Goal: Check status

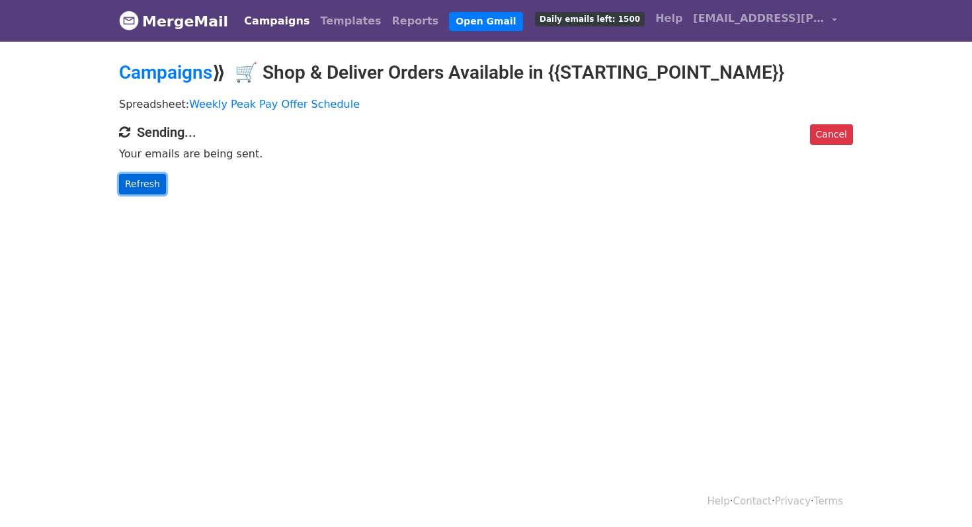
click at [140, 182] on link "Refresh" at bounding box center [142, 184] width 47 height 20
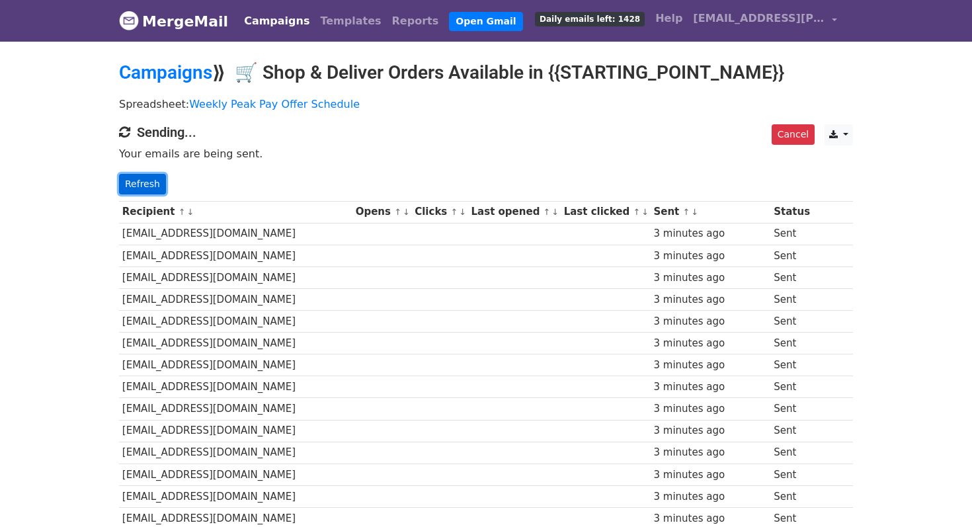
click at [138, 174] on link "Refresh" at bounding box center [142, 184] width 47 height 20
click at [181, 83] on div "Campaigns ⟫ 🛒 Shop & Deliver Orders Available in {{STARTING_POINT_NAME}}" at bounding box center [486, 75] width 754 height 29
click at [184, 71] on link "Campaigns" at bounding box center [165, 72] width 93 height 22
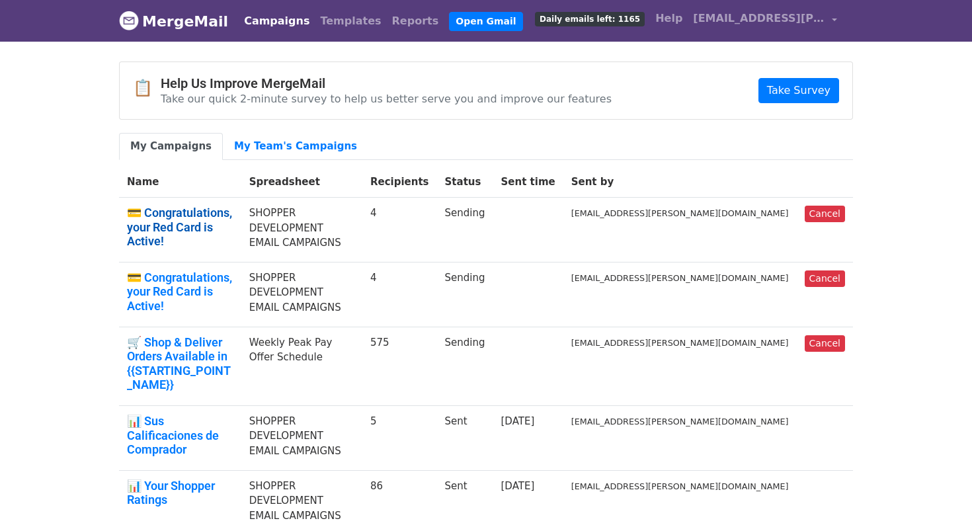
click at [232, 207] on link "💳 Congratulations, your Red Card is Active!" at bounding box center [180, 227] width 106 height 43
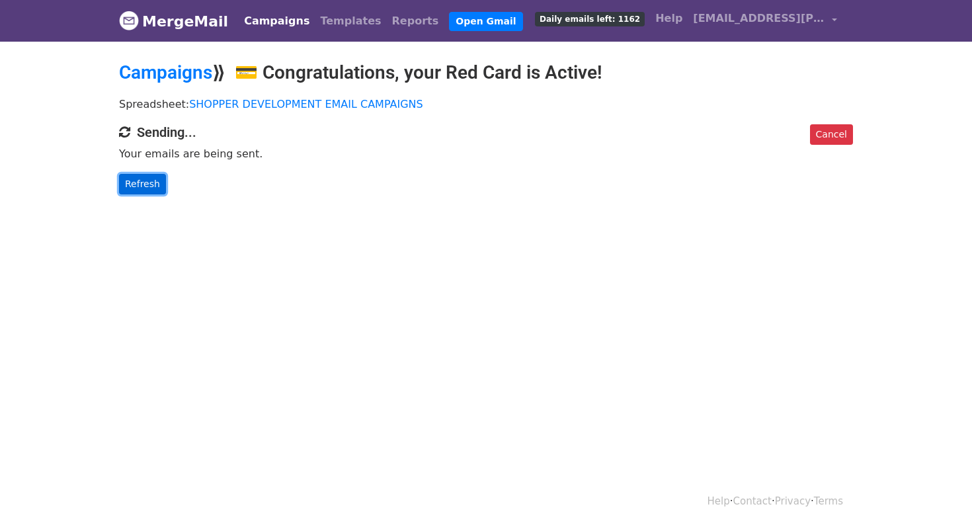
click at [151, 185] on link "Refresh" at bounding box center [142, 184] width 47 height 20
click at [157, 181] on link "Refresh" at bounding box center [142, 184] width 47 height 20
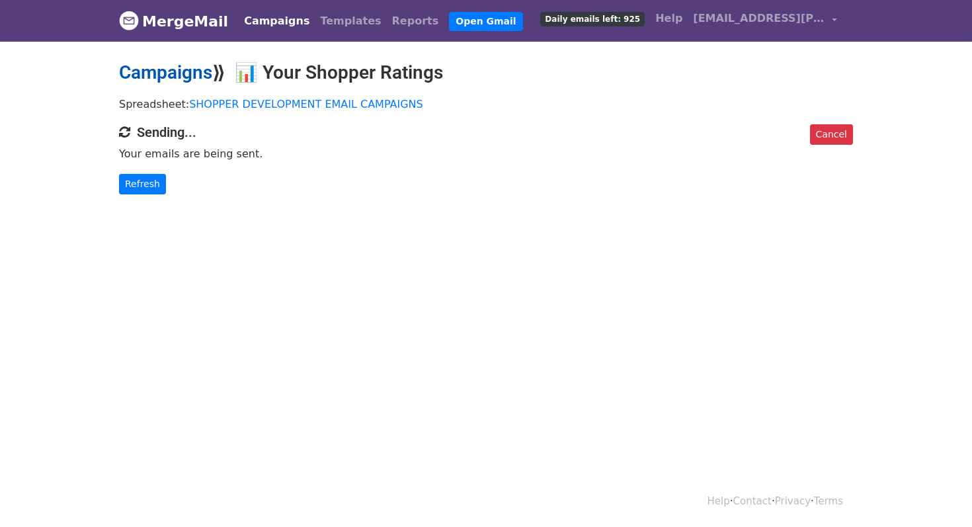
click at [199, 72] on link "Campaigns" at bounding box center [165, 72] width 93 height 22
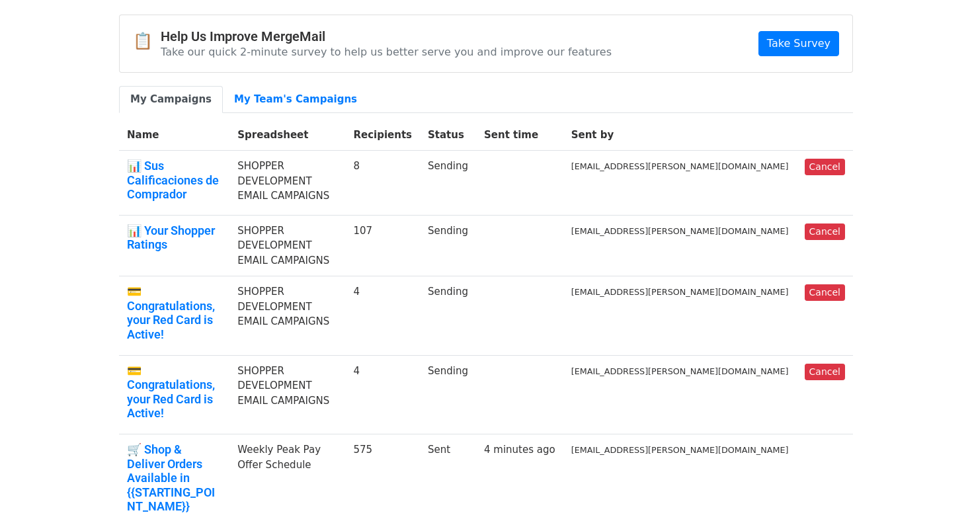
scroll to position [50, 0]
